Goal: Task Accomplishment & Management: Complete application form

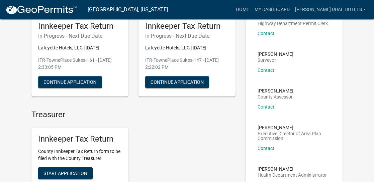
scroll to position [67, 0]
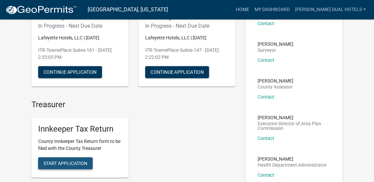
click at [62, 164] on span "Start Application" at bounding box center [65, 163] width 44 height 5
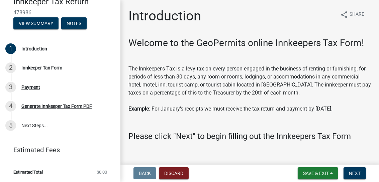
scroll to position [10, 0]
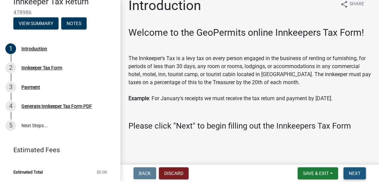
click at [353, 173] on span "Next" at bounding box center [355, 173] width 12 height 5
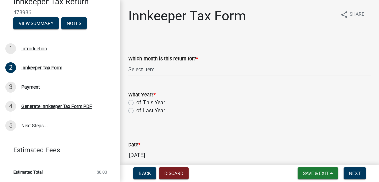
click at [157, 70] on select "Select Item... January February March April May June July August September Octo…" at bounding box center [249, 70] width 242 height 14
click at [128, 63] on select "Select Item... January February March April May June July August September Octo…" at bounding box center [249, 70] width 242 height 14
select select "3bfeeb76-798d-469b-ae14-5f6c2dc555fe"
click at [136, 103] on label "of This Year" at bounding box center [150, 103] width 28 height 8
click at [136, 103] on input "of This Year" at bounding box center [138, 101] width 4 height 4
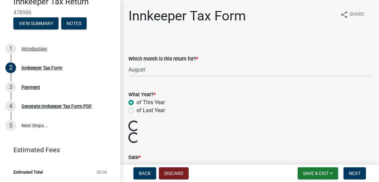
radio input "true"
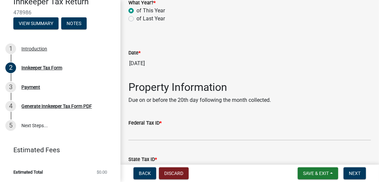
scroll to position [100, 0]
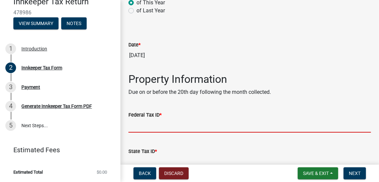
click at [167, 125] on input "Federal Tax ID *" at bounding box center [249, 126] width 242 height 14
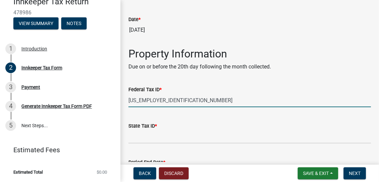
scroll to position [134, 0]
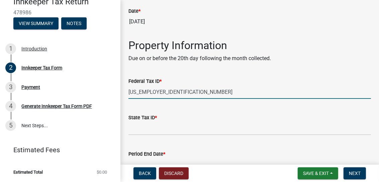
type input "[US_EMPLOYER_IDENTIFICATION_NUMBER]"
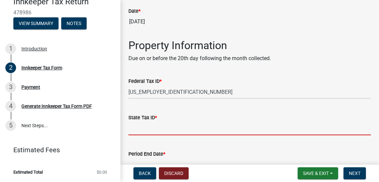
click at [153, 126] on input "State Tax ID *" at bounding box center [249, 129] width 242 height 14
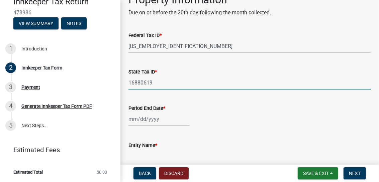
scroll to position [234, 0]
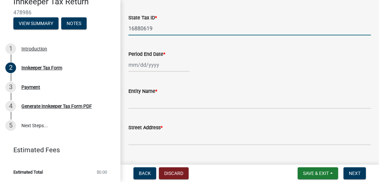
type input "16880619"
click at [134, 64] on div at bounding box center [158, 65] width 61 height 14
select select "9"
select select "2025"
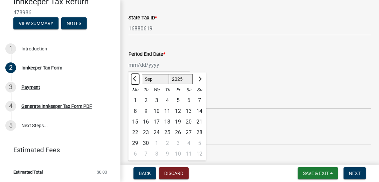
click at [134, 83] on button "Previous month" at bounding box center [135, 79] width 8 height 11
select select "8"
click at [200, 144] on div "31" at bounding box center [199, 143] width 11 height 11
type input "[DATE]"
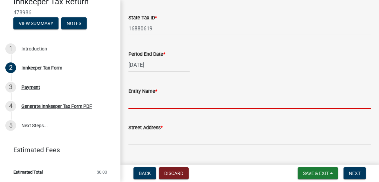
click at [148, 101] on input "Entity Name *" at bounding box center [249, 102] width 242 height 14
type input "[PERSON_NAME] Dual Hotels, LLC"
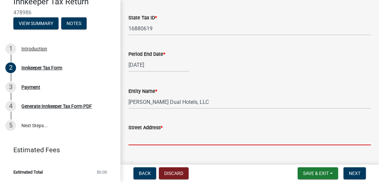
click at [154, 141] on input "Street Address *" at bounding box center [249, 139] width 242 height 14
type input "[STREET_ADDRESS]"
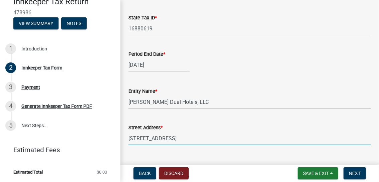
type input "[GEOGRAPHIC_DATA]"
type input "IN"
type input "47906"
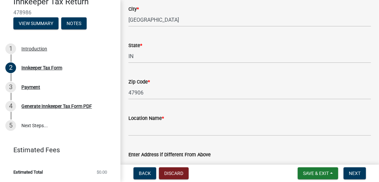
scroll to position [434, 0]
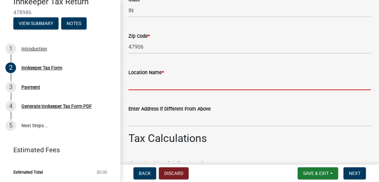
click at [173, 81] on input "Location Name *" at bounding box center [249, 84] width 242 height 14
type input "Home2 Suites by [PERSON_NAME]"
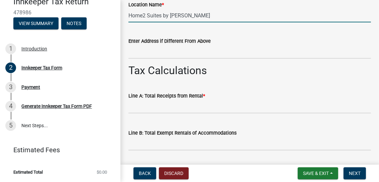
scroll to position [535, 0]
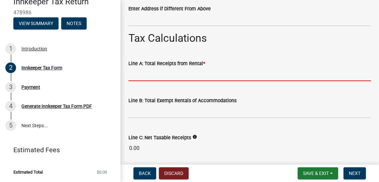
click at [159, 75] on input "text" at bounding box center [249, 75] width 242 height 14
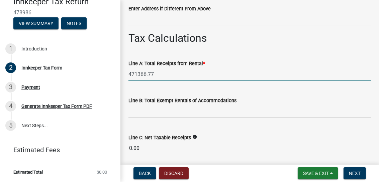
type input "471366.77"
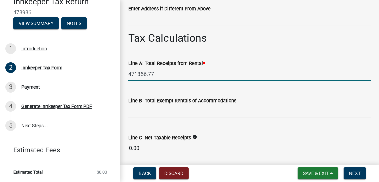
click at [161, 113] on input "text" at bounding box center [249, 112] width 242 height 14
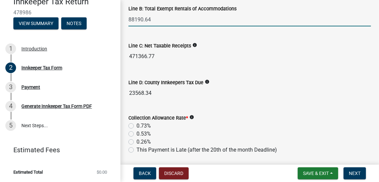
scroll to position [635, 0]
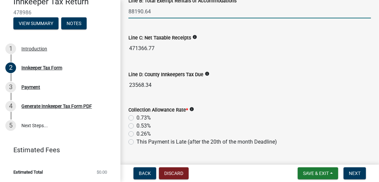
type input "88190.64"
click at [130, 124] on wm-data-entity-input "Collection Allowance Rate * info 0.73% 0.53% 0.26% This Payment is Late (after …" at bounding box center [249, 125] width 242 height 54
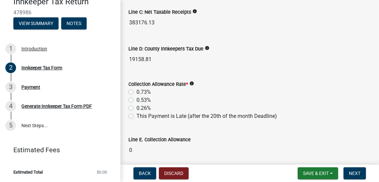
scroll to position [668, 0]
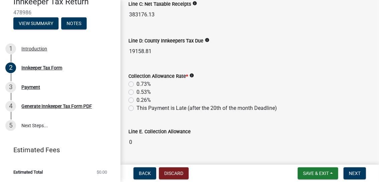
click at [136, 90] on label "0.53%" at bounding box center [143, 92] width 14 height 8
click at [136, 90] on input "0.53%" at bounding box center [138, 90] width 4 height 4
radio input "true"
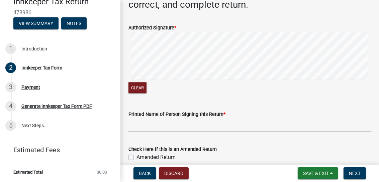
scroll to position [1103, 0]
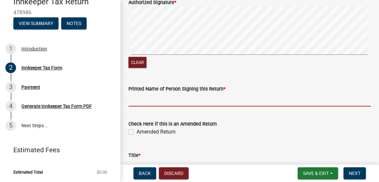
click at [184, 98] on input "Printed Name of Person Signing this Return *" at bounding box center [249, 100] width 242 height 14
type input "[PERSON_NAME]"
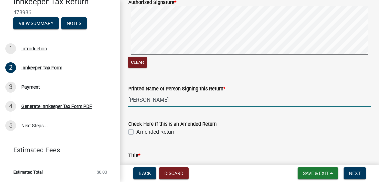
type input "6785412766"
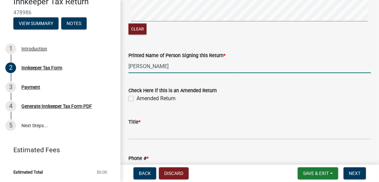
scroll to position [1169, 0]
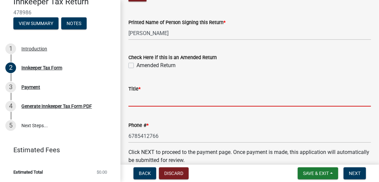
click at [159, 96] on input "Title *" at bounding box center [249, 100] width 242 height 14
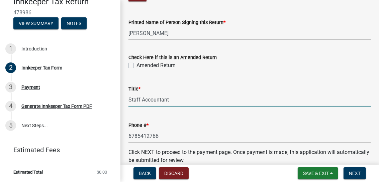
scroll to position [1201, 0]
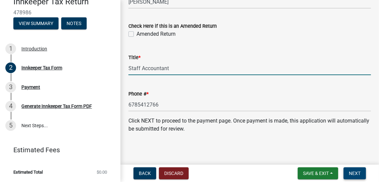
type input "Staff Accountant"
click at [354, 174] on span "Next" at bounding box center [355, 173] width 12 height 5
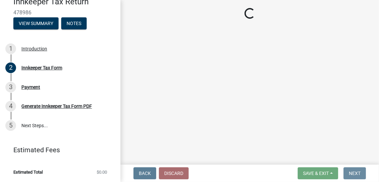
scroll to position [0, 0]
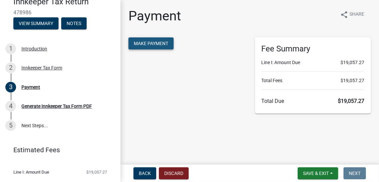
click at [146, 42] on span "Make Payment" at bounding box center [151, 43] width 34 height 5
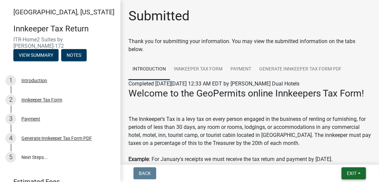
click at [353, 173] on span "Exit" at bounding box center [352, 173] width 10 height 5
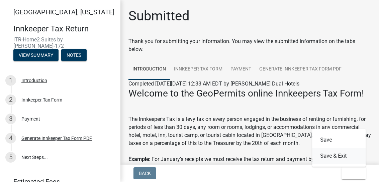
click at [325, 157] on button "Save & Exit" at bounding box center [338, 156] width 53 height 16
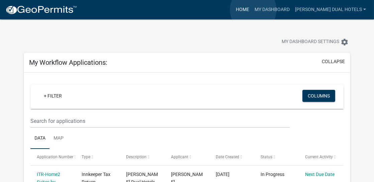
click at [252, 10] on link "Home" at bounding box center [242, 9] width 19 height 13
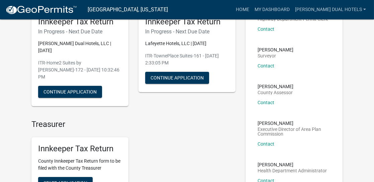
scroll to position [134, 0]
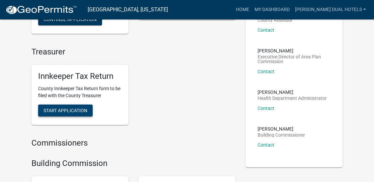
click at [67, 108] on span "Start Application" at bounding box center [65, 110] width 44 height 5
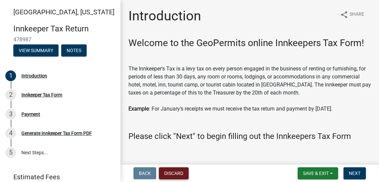
click at [168, 172] on button "Discard" at bounding box center [174, 173] width 30 height 12
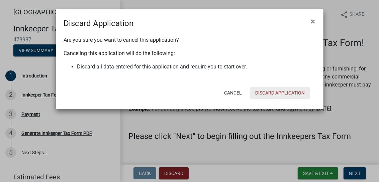
click at [260, 91] on button "Discard Application" at bounding box center [280, 93] width 60 height 12
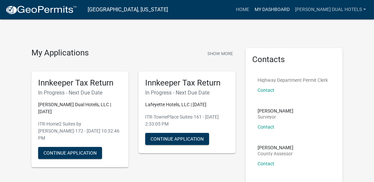
click at [273, 10] on link "My Dashboard" at bounding box center [272, 9] width 40 height 13
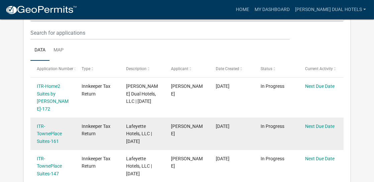
scroll to position [89, 0]
click at [45, 133] on link "ITR-TownePlace Suites-161" at bounding box center [49, 133] width 25 height 21
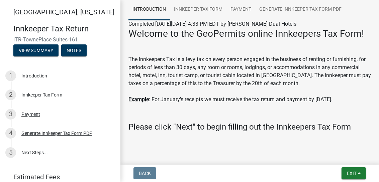
scroll to position [67, 0]
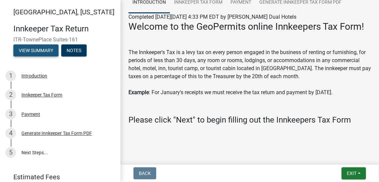
click at [42, 50] on button "View Summary" at bounding box center [35, 50] width 45 height 12
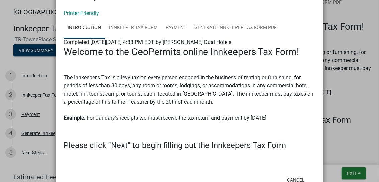
scroll to position [50, 0]
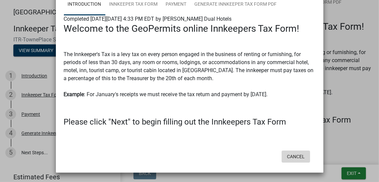
click at [291, 157] on button "Cancel" at bounding box center [295, 157] width 28 height 12
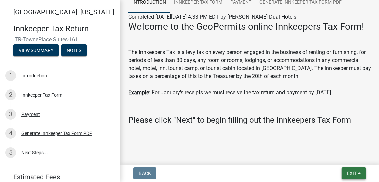
click at [346, 172] on button "Exit" at bounding box center [353, 173] width 24 height 12
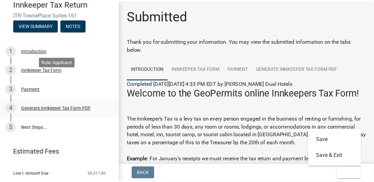
scroll to position [42, 0]
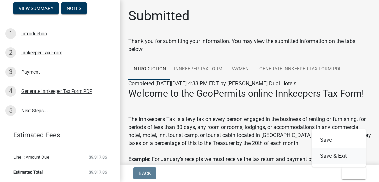
click at [332, 156] on button "Save & Exit" at bounding box center [338, 156] width 53 height 16
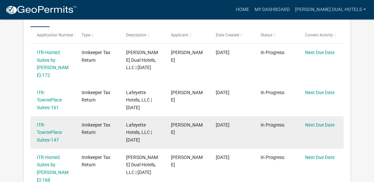
scroll to position [122, 0]
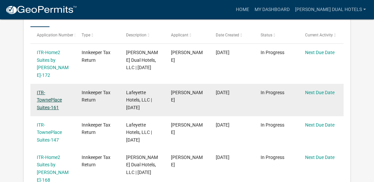
click at [42, 101] on link "ITR-TownePlace Suites-161" at bounding box center [49, 100] width 25 height 21
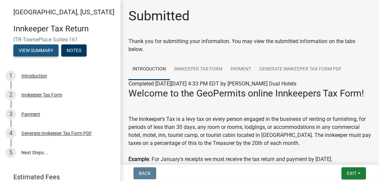
click at [48, 49] on button "View Summary" at bounding box center [35, 50] width 45 height 12
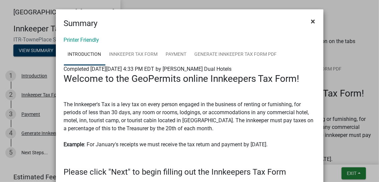
click at [311, 19] on span "×" at bounding box center [313, 21] width 4 height 9
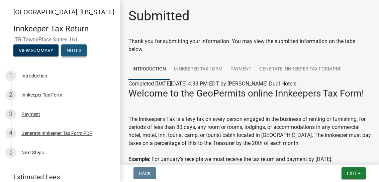
click at [73, 52] on button "Notes" at bounding box center [73, 50] width 25 height 12
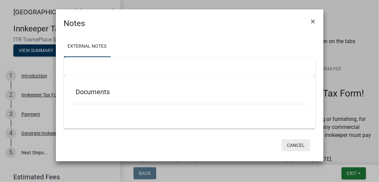
click at [296, 146] on button "Cancel" at bounding box center [295, 145] width 28 height 12
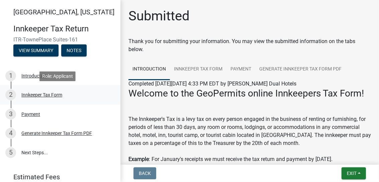
click at [44, 95] on div "Innkeeper Tax Form" at bounding box center [41, 95] width 41 height 5
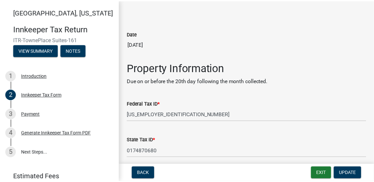
scroll to position [134, 0]
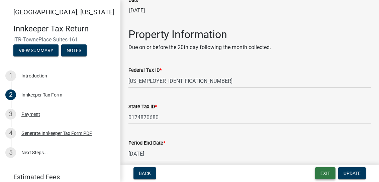
click at [328, 173] on button "Exit" at bounding box center [325, 173] width 20 height 12
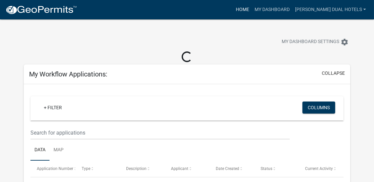
click at [252, 9] on link "Home" at bounding box center [242, 9] width 19 height 13
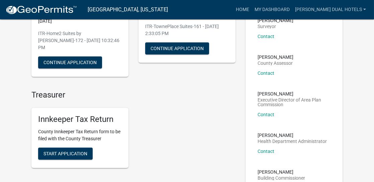
scroll to position [134, 0]
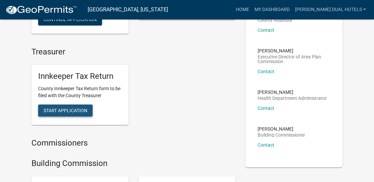
click at [52, 108] on span "Start Application" at bounding box center [65, 110] width 44 height 5
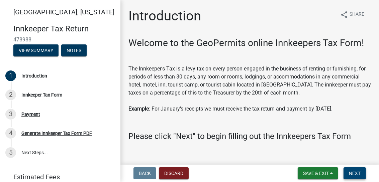
click at [356, 172] on span "Next" at bounding box center [355, 173] width 12 height 5
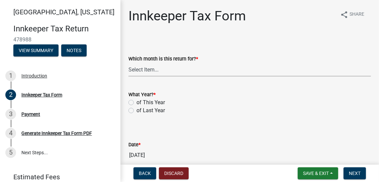
click at [180, 70] on select "Select Item... January February March April May June July August September Octo…" at bounding box center [249, 70] width 242 height 14
click at [128, 63] on select "Select Item... January February March April May June July August September Octo…" at bounding box center [249, 70] width 242 height 14
select select "3bfeeb76-798d-469b-ae14-5f6c2dc555fe"
click at [136, 102] on label "of This Year" at bounding box center [150, 103] width 28 height 8
click at [136, 102] on input "of This Year" at bounding box center [138, 101] width 4 height 4
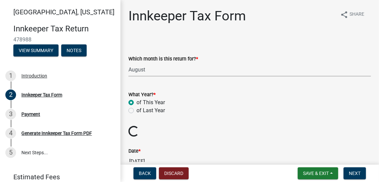
radio input "true"
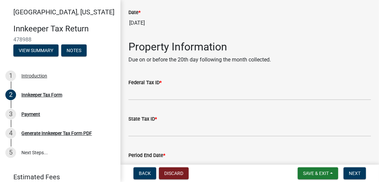
scroll to position [134, 0]
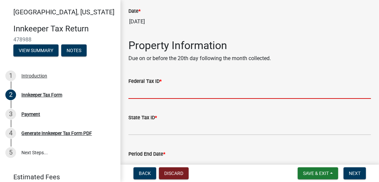
click at [194, 93] on input "Federal Tax ID *" at bounding box center [249, 92] width 242 height 14
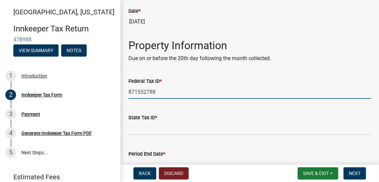
type input "871552788"
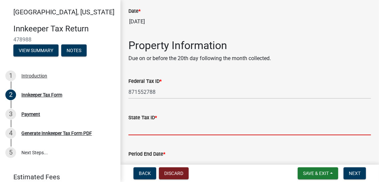
click at [181, 128] on input "State Tax ID *" at bounding box center [249, 129] width 242 height 14
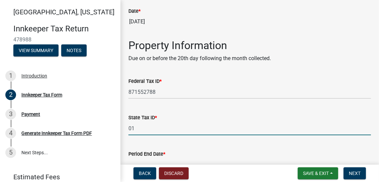
type input "0174870680"
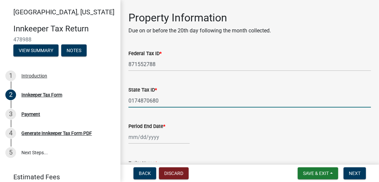
scroll to position [201, 0]
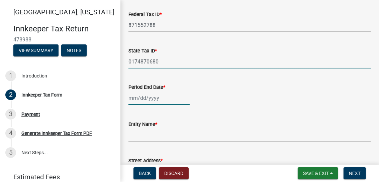
click at [130, 100] on div at bounding box center [158, 98] width 61 height 14
select select "9"
select select "2025"
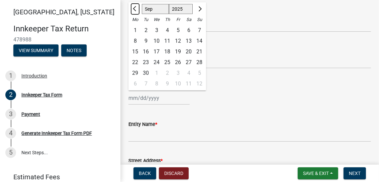
click at [132, 8] on button "Previous month" at bounding box center [135, 9] width 8 height 11
select select "8"
click at [201, 72] on div "31" at bounding box center [199, 73] width 11 height 11
type input "[DATE]"
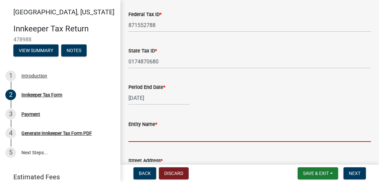
click at [156, 136] on input "Entity Name *" at bounding box center [249, 135] width 242 height 14
type input "Lafeyette Hotels, LLC"
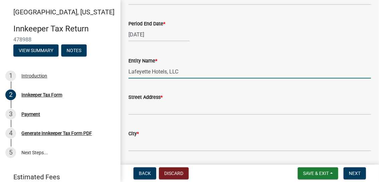
scroll to position [267, 0]
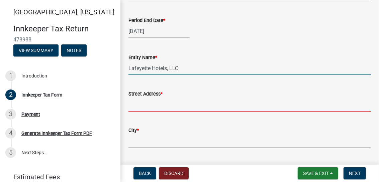
click at [175, 103] on input "Street Address *" at bounding box center [249, 105] width 242 height 14
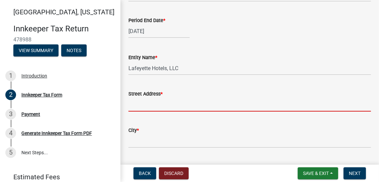
type input "1750 SACHEM BLVD"
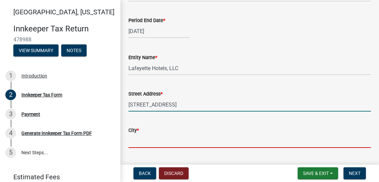
type input "WEST LAFAYETTE"
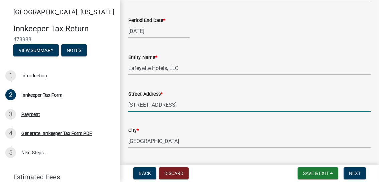
type input "IN"
type input "47906"
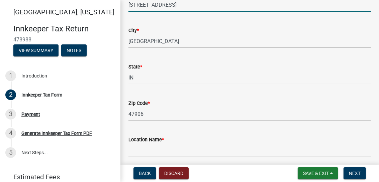
scroll to position [434, 0]
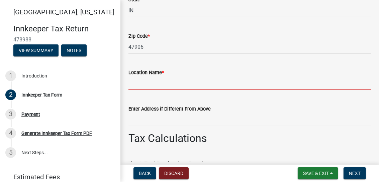
click at [167, 85] on input "Location Name *" at bounding box center [249, 84] width 242 height 14
type input "TownePlace Suites"
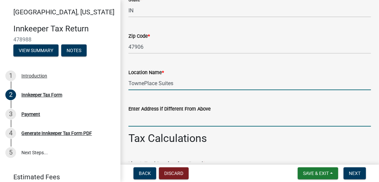
click at [180, 121] on input "Enter Address if Different From Above" at bounding box center [249, 120] width 242 height 14
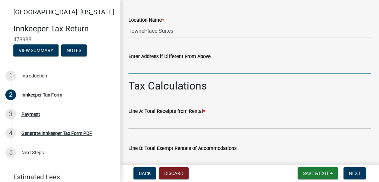
scroll to position [501, 0]
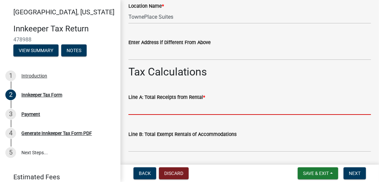
click at [221, 108] on input "text" at bounding box center [249, 108] width 242 height 14
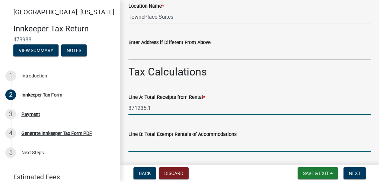
type input "371235.10"
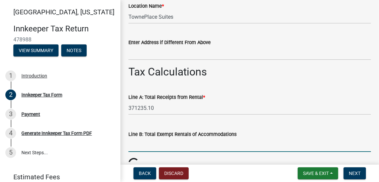
click at [191, 146] on input "text" at bounding box center [249, 145] width 242 height 14
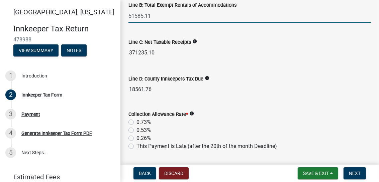
scroll to position [635, 0]
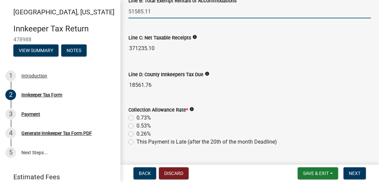
type input "51585.11"
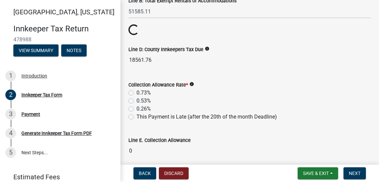
click at [129, 123] on wm-data-entity-input "Collection Allowance Rate * info 0.73% 0.53% 0.26% This Payment is Late (after …" at bounding box center [249, 100] width 242 height 54
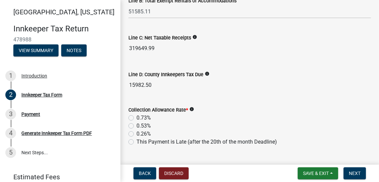
click at [136, 124] on label "0.53%" at bounding box center [143, 126] width 14 height 8
click at [136, 124] on input "0.53%" at bounding box center [138, 124] width 4 height 4
radio input "true"
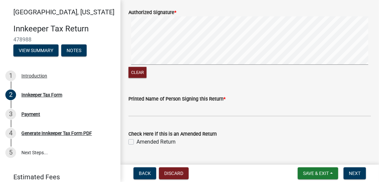
scroll to position [1103, 0]
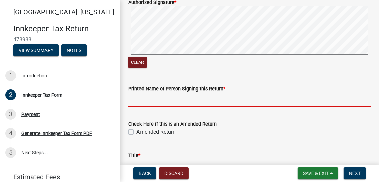
click at [160, 99] on input "Printed Name of Person Signing this Return *" at bounding box center [249, 100] width 242 height 14
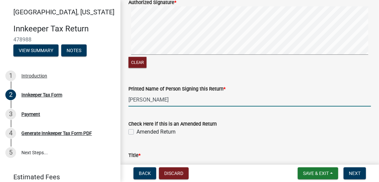
type input "[PERSON_NAME]"
type input "6785412766"
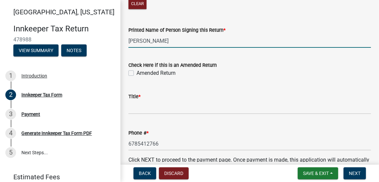
scroll to position [1169, 0]
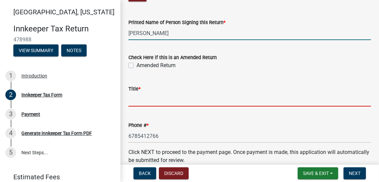
click at [187, 93] on input "Title *" at bounding box center [249, 100] width 242 height 14
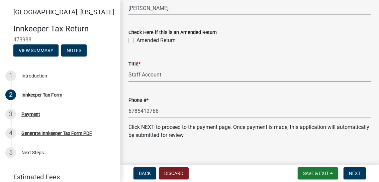
scroll to position [1201, 0]
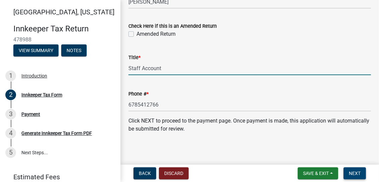
type input "Staff Account"
click at [355, 172] on span "Next" at bounding box center [355, 173] width 12 height 5
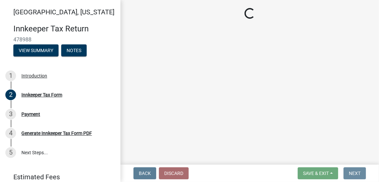
scroll to position [0, 0]
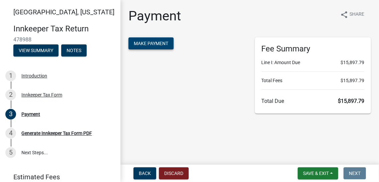
click at [159, 43] on span "Make Payment" at bounding box center [151, 43] width 34 height 5
